Goal: Task Accomplishment & Management: Manage account settings

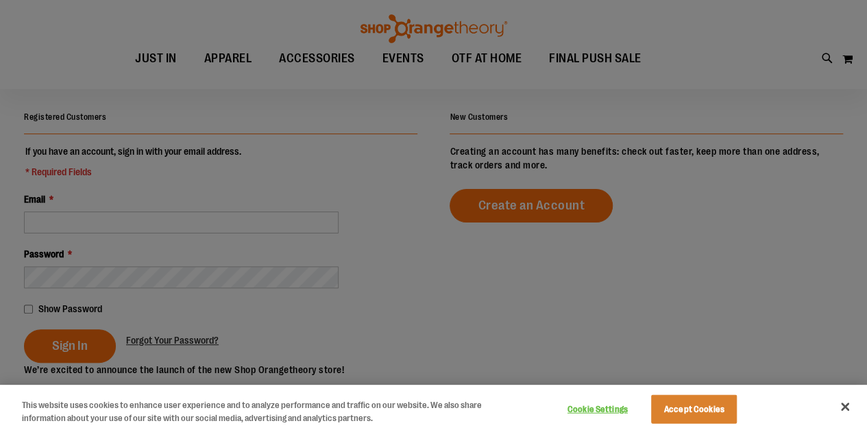
scroll to position [132, 0]
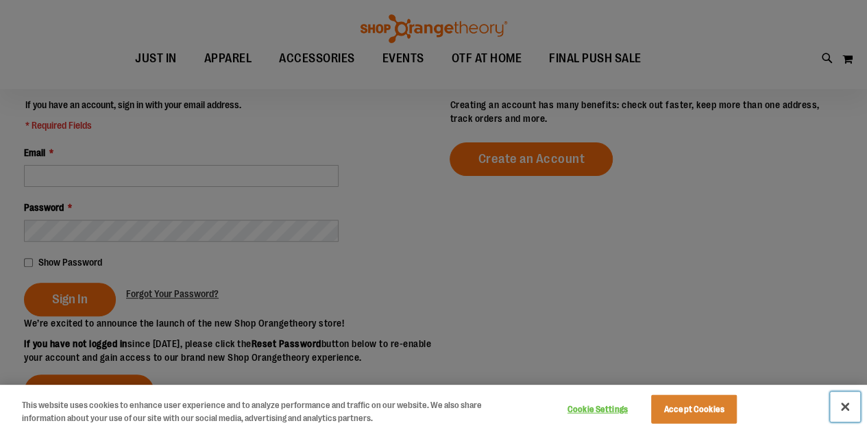
click at [842, 407] on button "Close" at bounding box center [845, 407] width 30 height 30
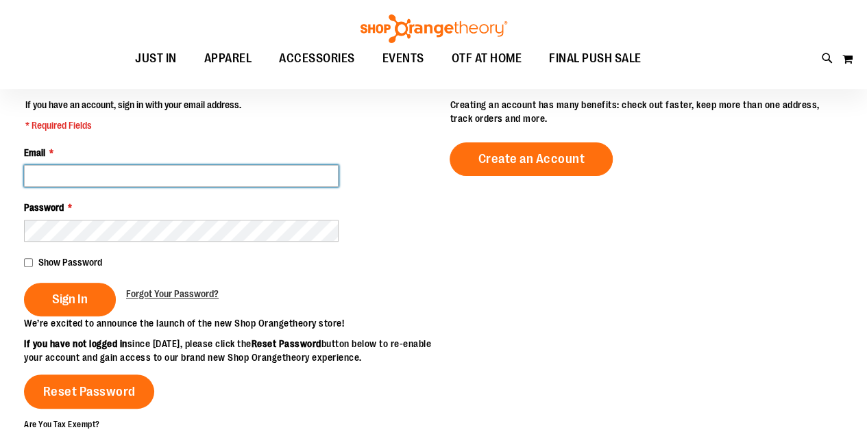
click at [86, 180] on input "Email *" at bounding box center [181, 176] width 315 height 22
type input "**********"
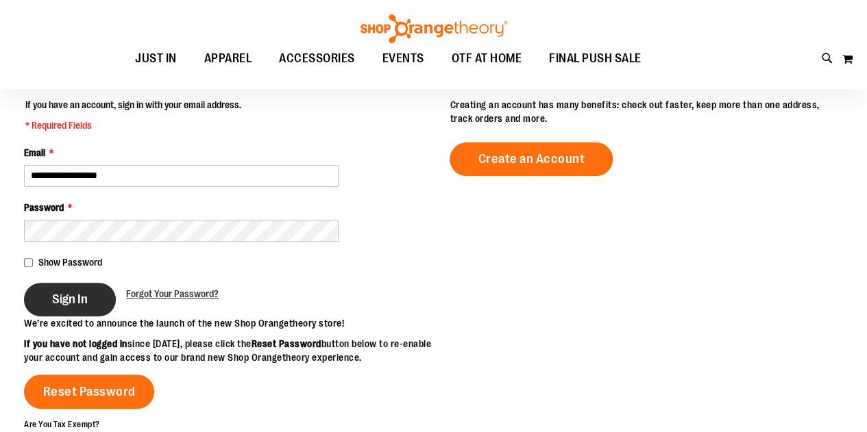
click at [62, 300] on span "Sign In" at bounding box center [70, 299] width 36 height 15
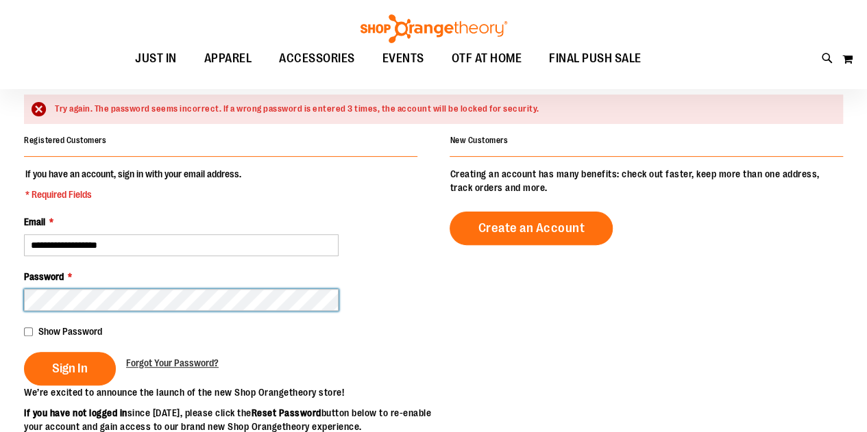
scroll to position [110, 0]
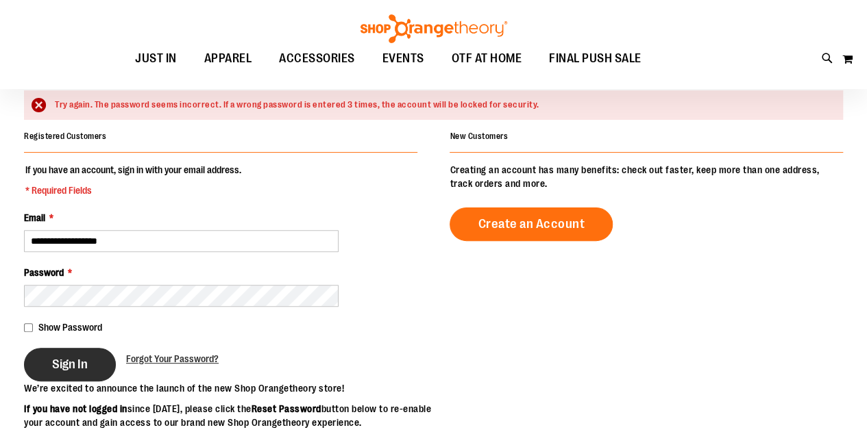
click at [62, 360] on span "Sign In" at bounding box center [70, 364] width 36 height 15
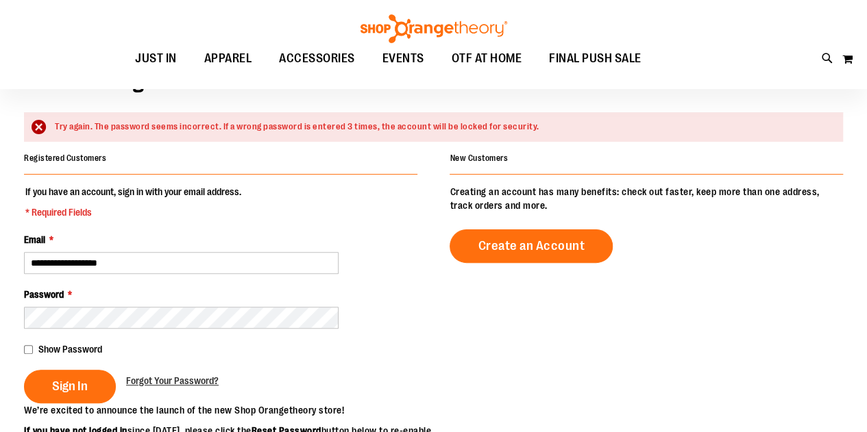
scroll to position [96, 0]
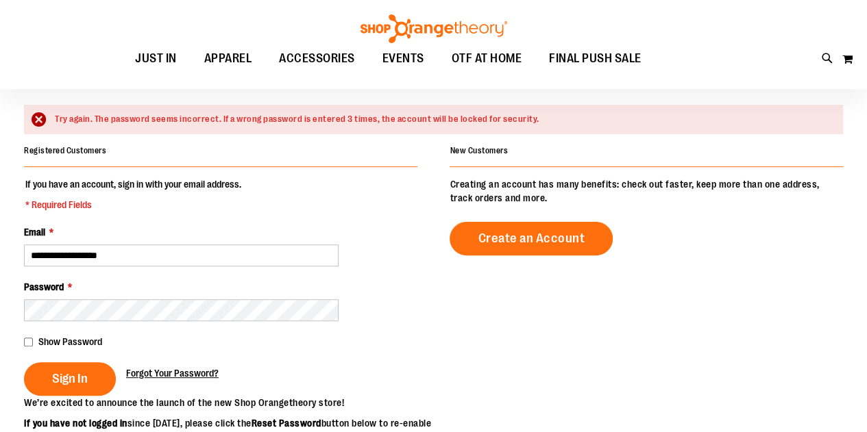
click at [169, 375] on span "Forgot Your Password?" at bounding box center [172, 373] width 93 height 11
